Goal: Task Accomplishment & Management: Use online tool/utility

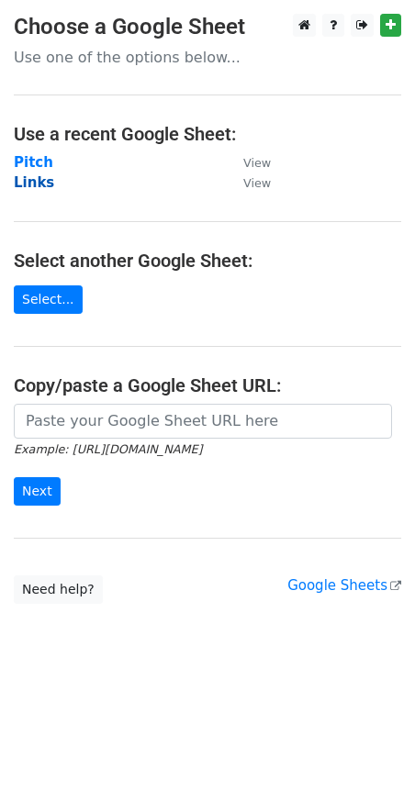
click at [39, 184] on strong "Links" at bounding box center [34, 182] width 40 height 17
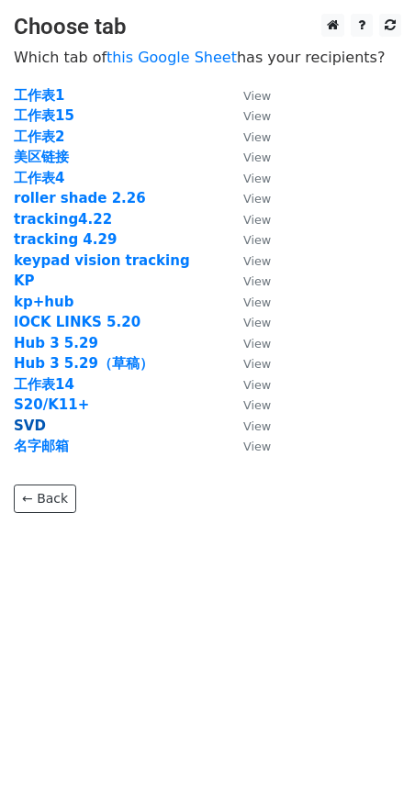
click at [27, 424] on strong "SVD" at bounding box center [30, 426] width 32 height 17
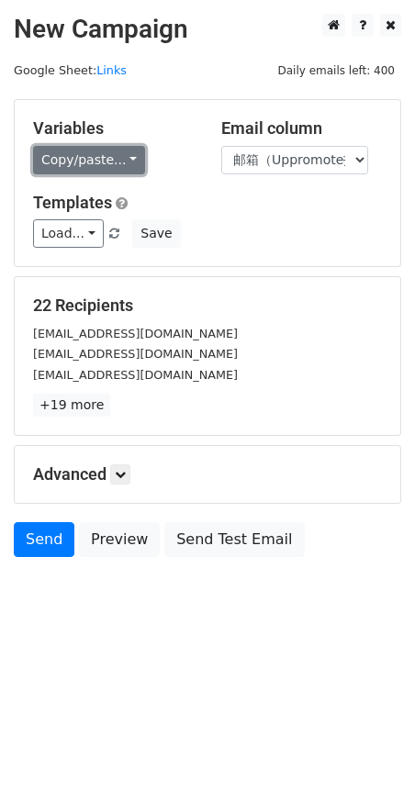
click at [117, 168] on link "Copy/paste..." at bounding box center [89, 160] width 112 height 28
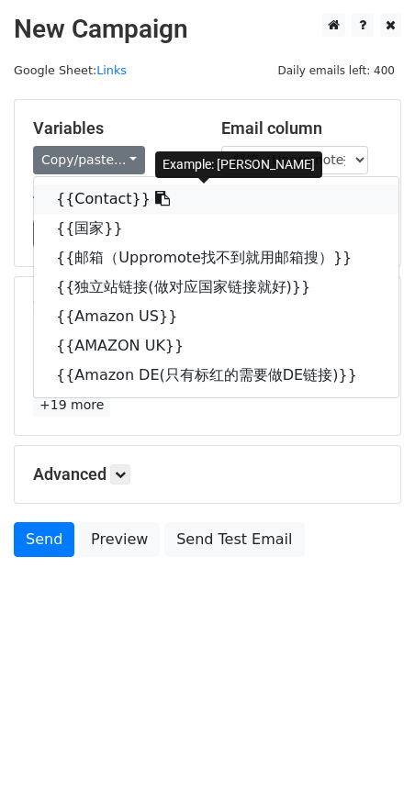
click at [155, 197] on icon at bounding box center [162, 198] width 15 height 15
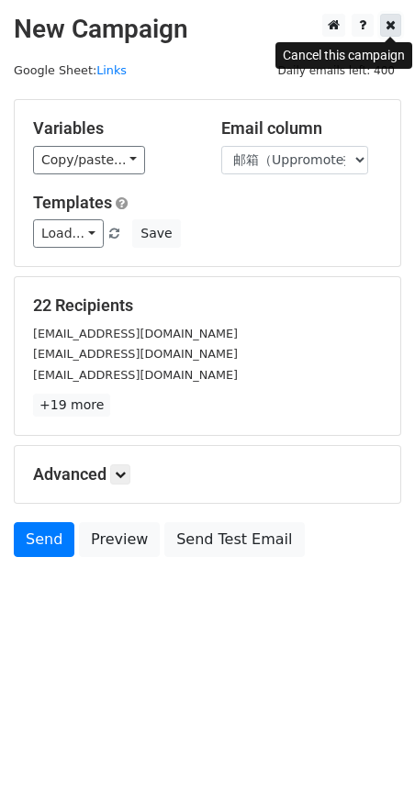
click at [391, 31] on link at bounding box center [390, 25] width 21 height 23
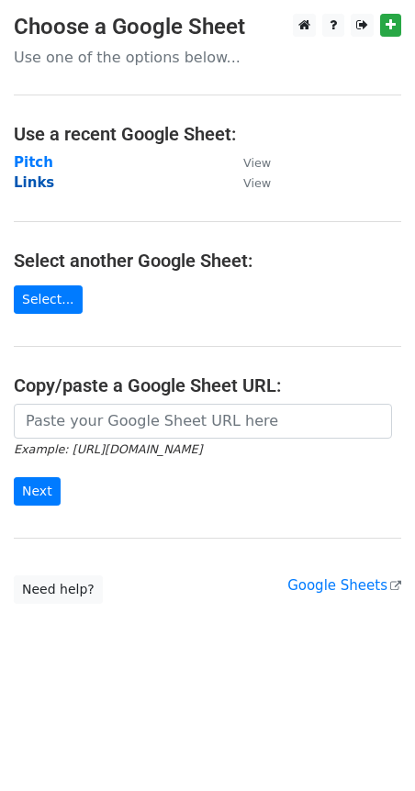
click at [42, 181] on strong "Links" at bounding box center [34, 182] width 40 height 17
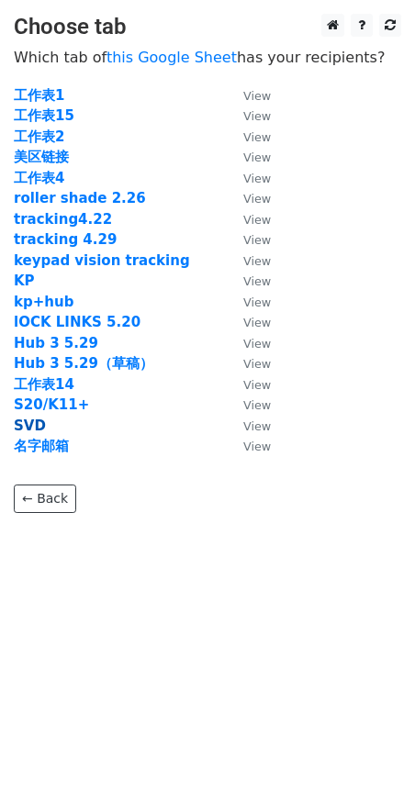
click at [37, 425] on strong "SVD" at bounding box center [30, 426] width 32 height 17
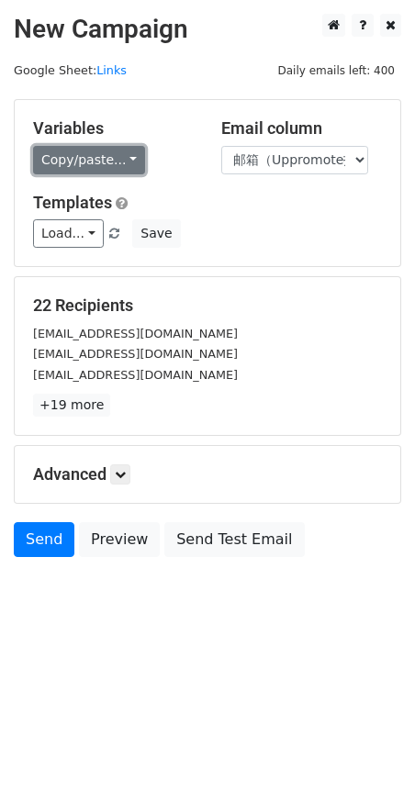
click at [122, 159] on link "Copy/paste..." at bounding box center [89, 160] width 112 height 28
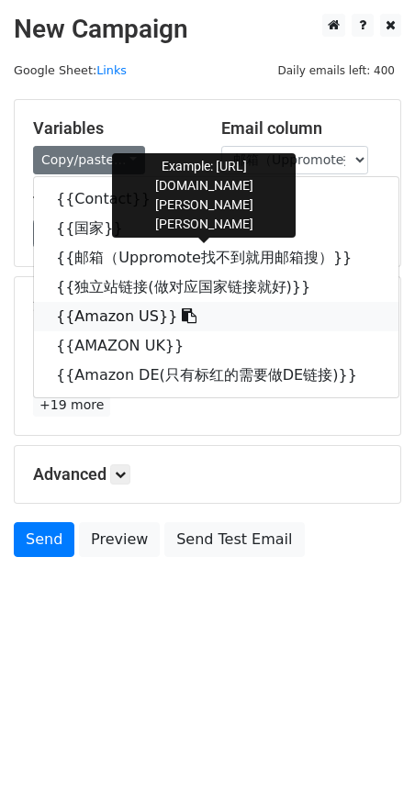
click at [182, 316] on icon at bounding box center [189, 315] width 15 height 15
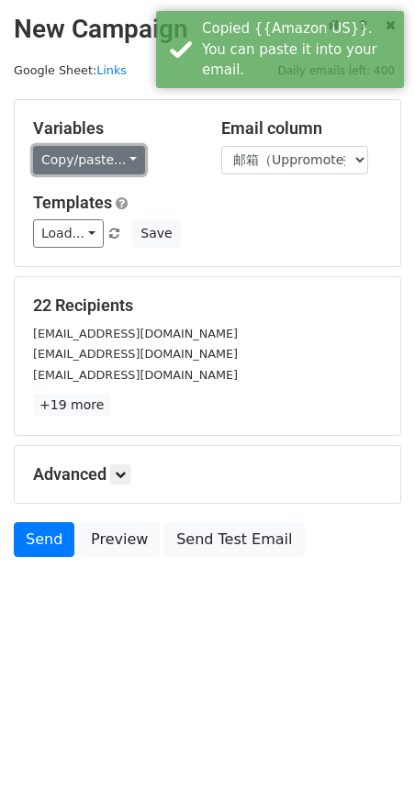
click at [123, 162] on link "Copy/paste..." at bounding box center [89, 160] width 112 height 28
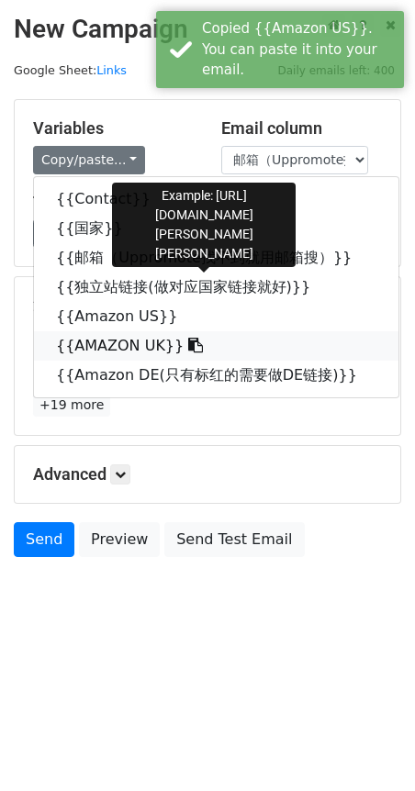
click at [188, 348] on icon at bounding box center [195, 345] width 15 height 15
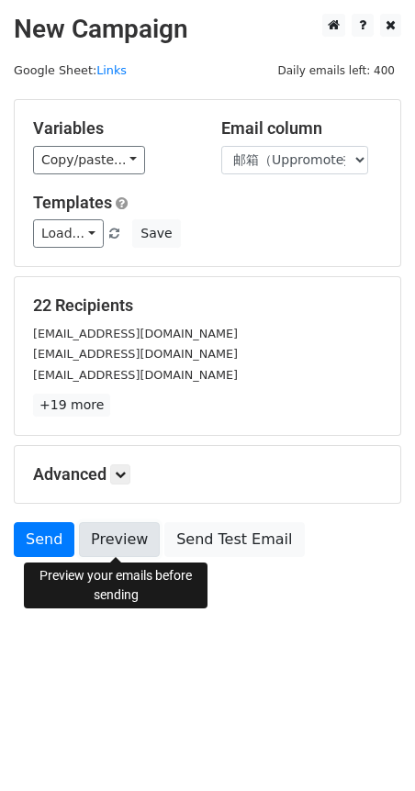
click at [124, 536] on link "Preview" at bounding box center [119, 539] width 81 height 35
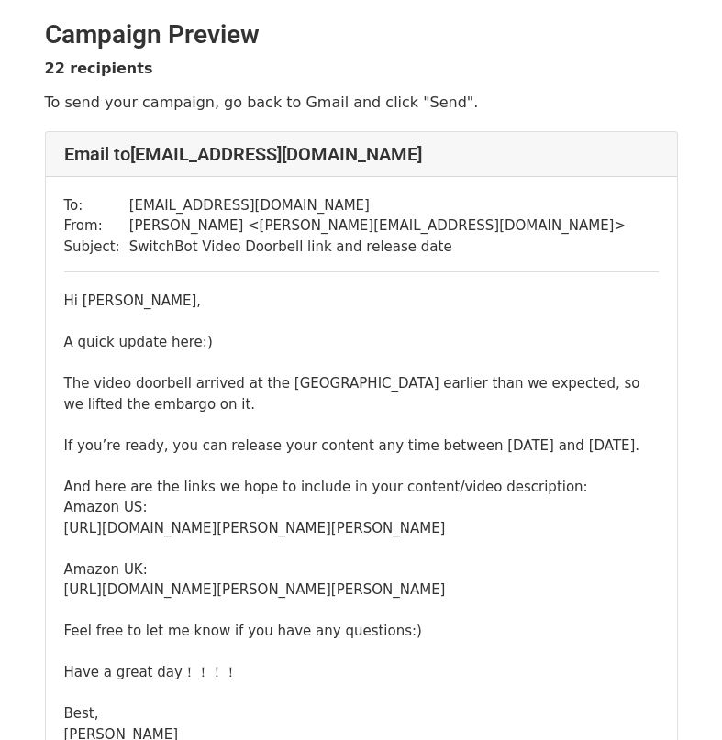
click at [253, 581] on div "Hi [PERSON_NAME], A quick update here:) The video doorbell arrived at the [GEOG…" at bounding box center [361, 518] width 595 height 454
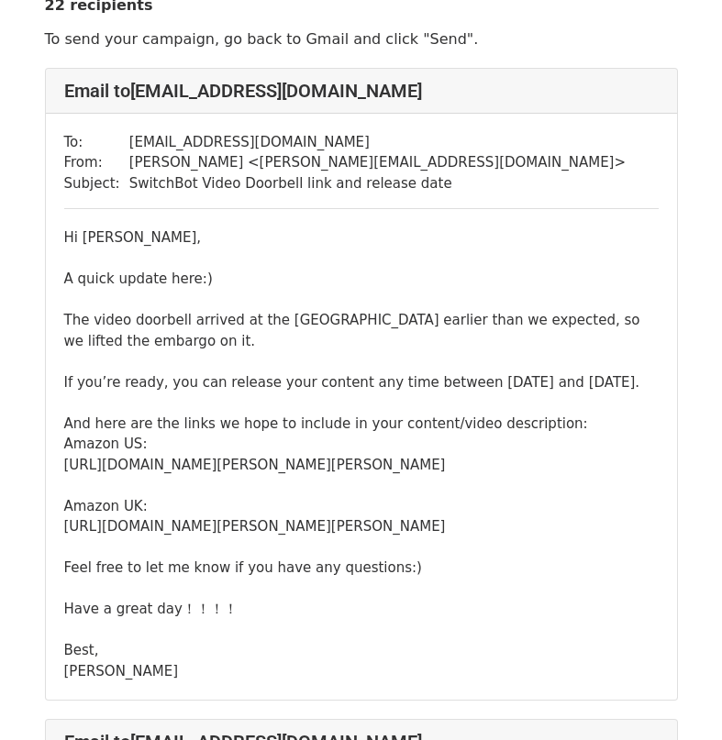
scroll to position [184, 0]
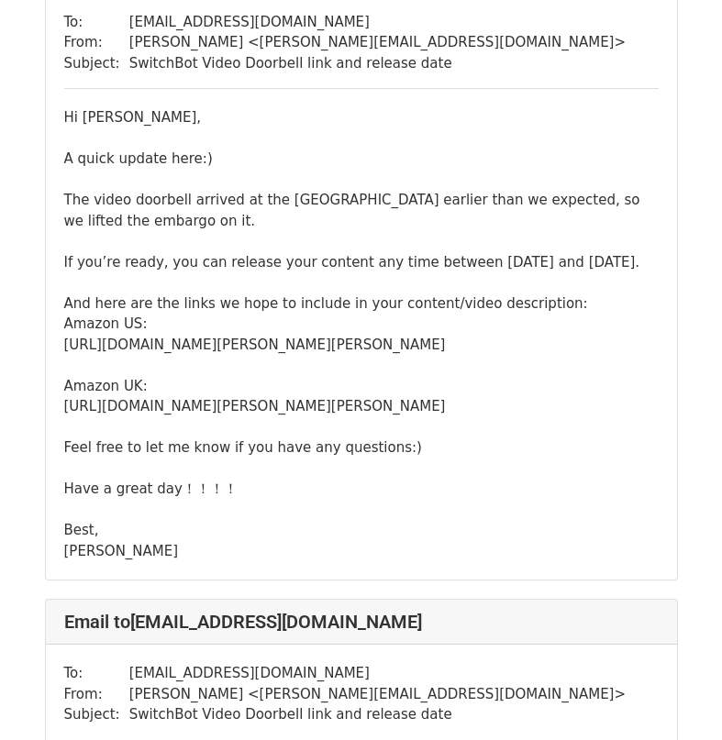
click at [209, 473] on div "Hi [PERSON_NAME], A quick update here:) The video doorbell arrived at the [GEOG…" at bounding box center [361, 334] width 595 height 454
click at [223, 489] on div "Hi [PERSON_NAME], A quick update here:) The video doorbell arrived at the [GEOG…" at bounding box center [361, 334] width 595 height 454
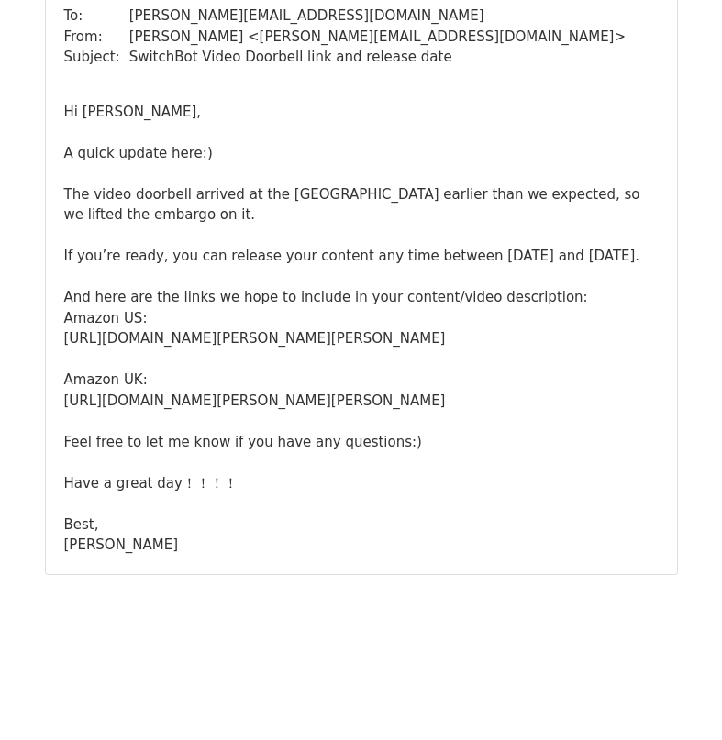
scroll to position [15697, 0]
